Goal: Find contact information: Obtain details needed to contact an individual or organization

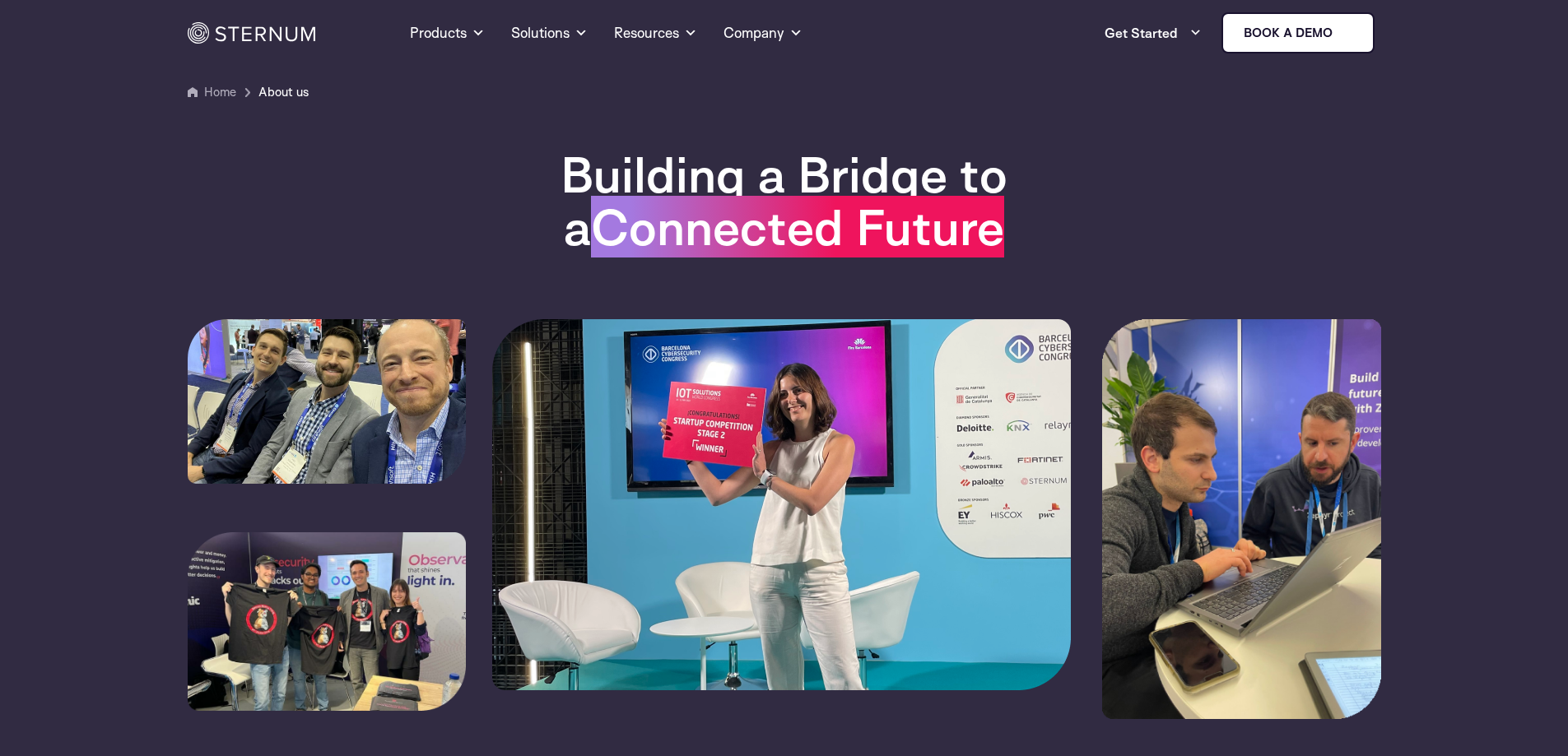
click at [756, 36] on link "Company" at bounding box center [762, 32] width 79 height 59
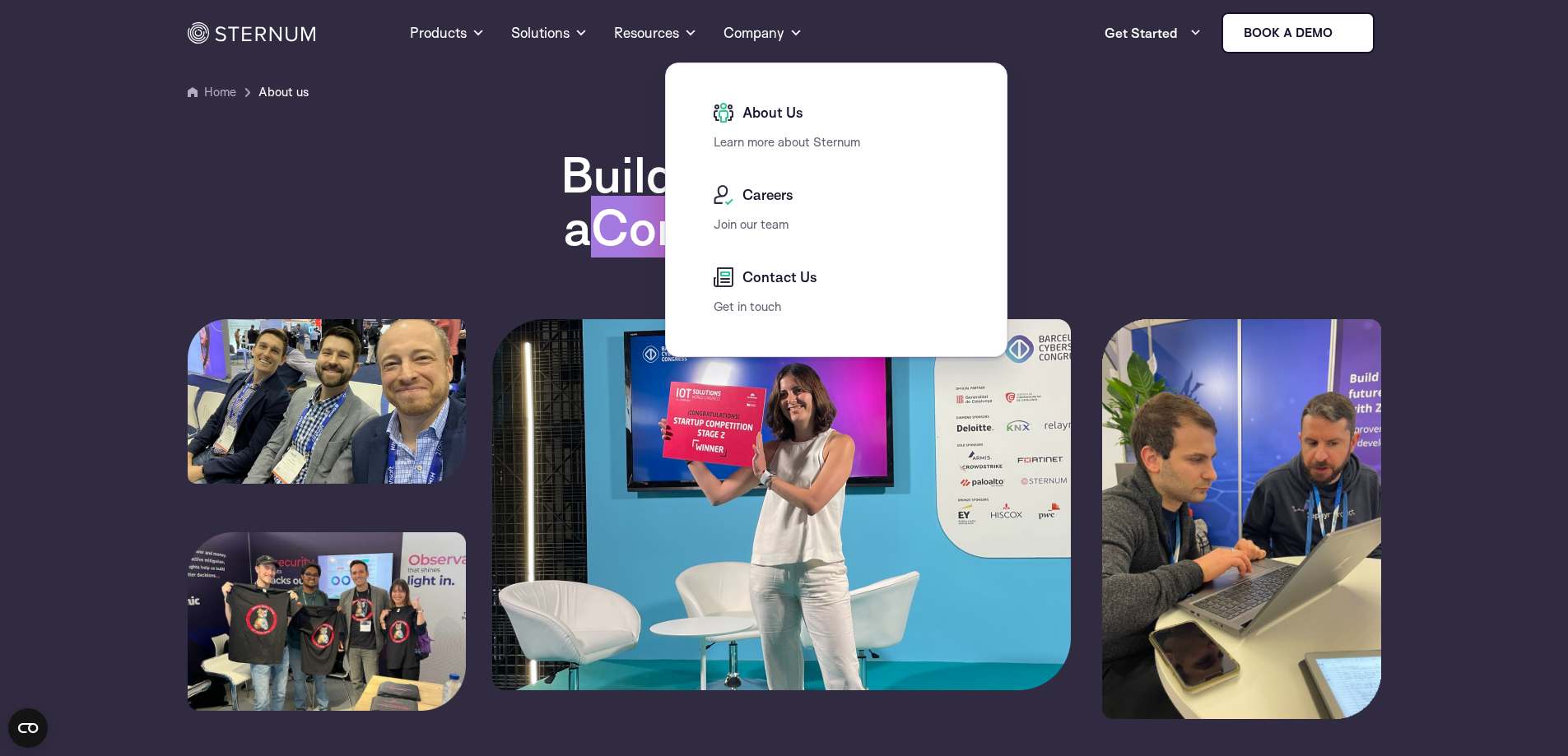
click at [770, 287] on div "Contact Us" at bounding box center [840, 282] width 253 height 29
click at [760, 278] on span "Contact Us" at bounding box center [777, 277] width 79 height 20
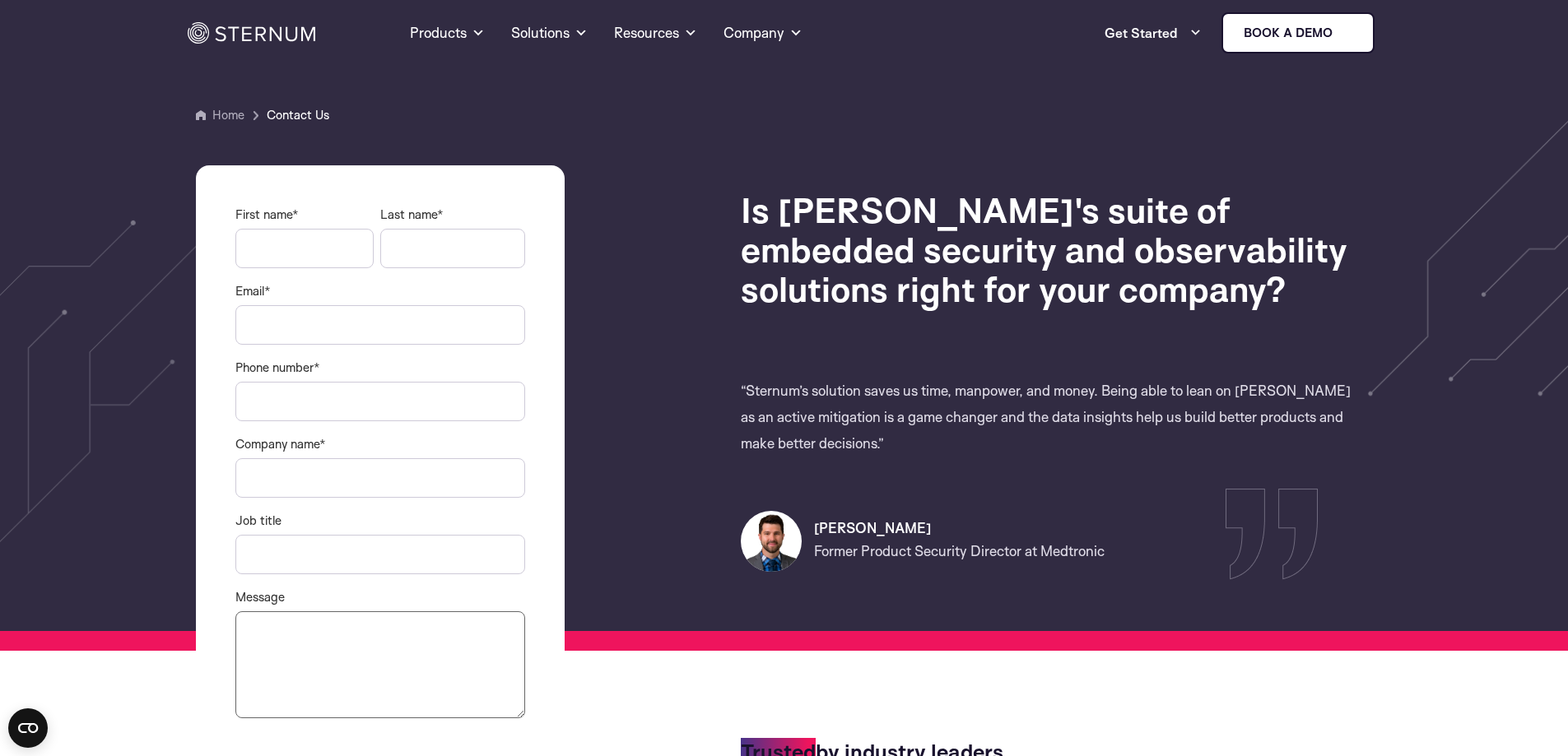
click at [560, 76] on section "Home Contact Us" at bounding box center [784, 325] width 1568 height 651
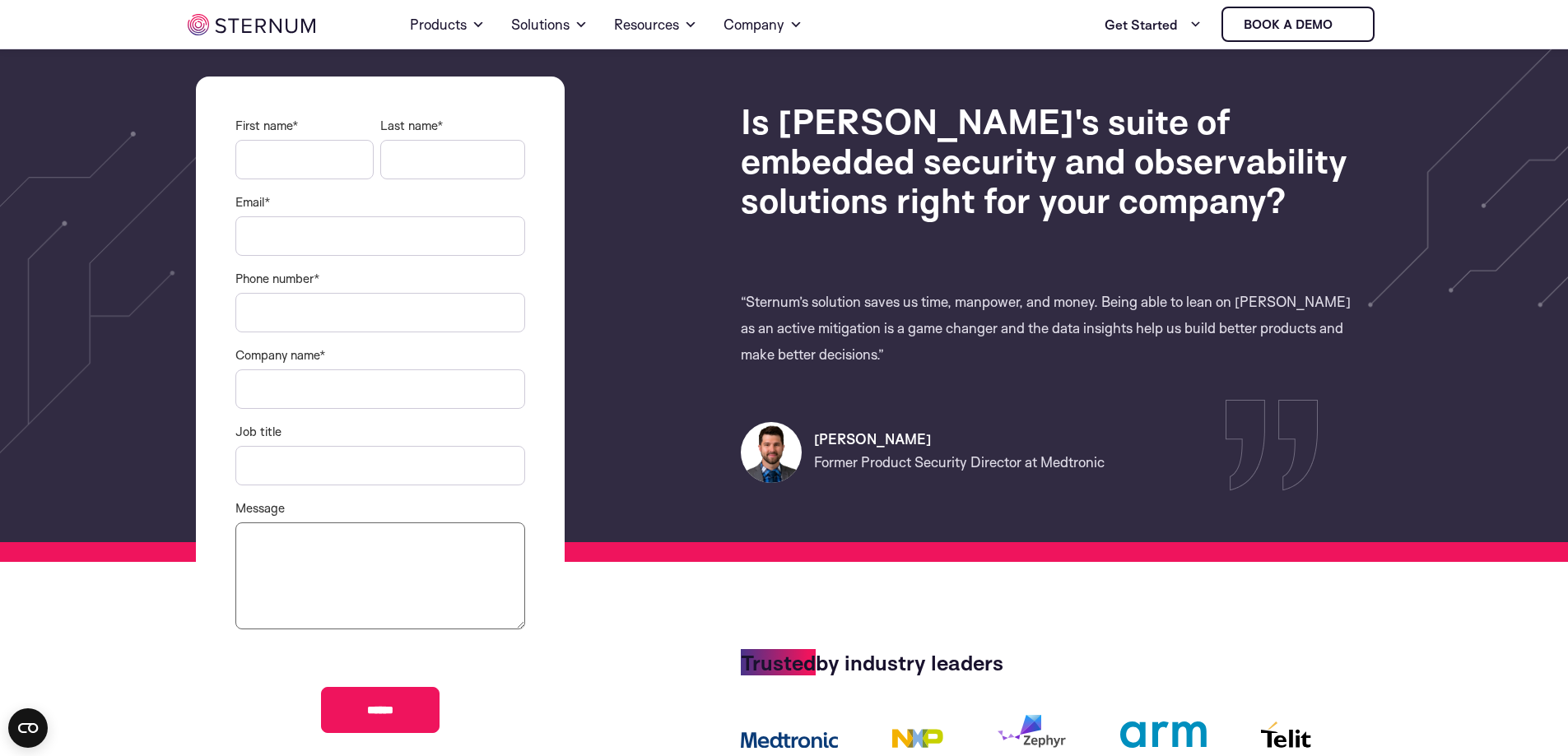
scroll to position [71, 0]
